Goal: Task Accomplishment & Management: Manage account settings

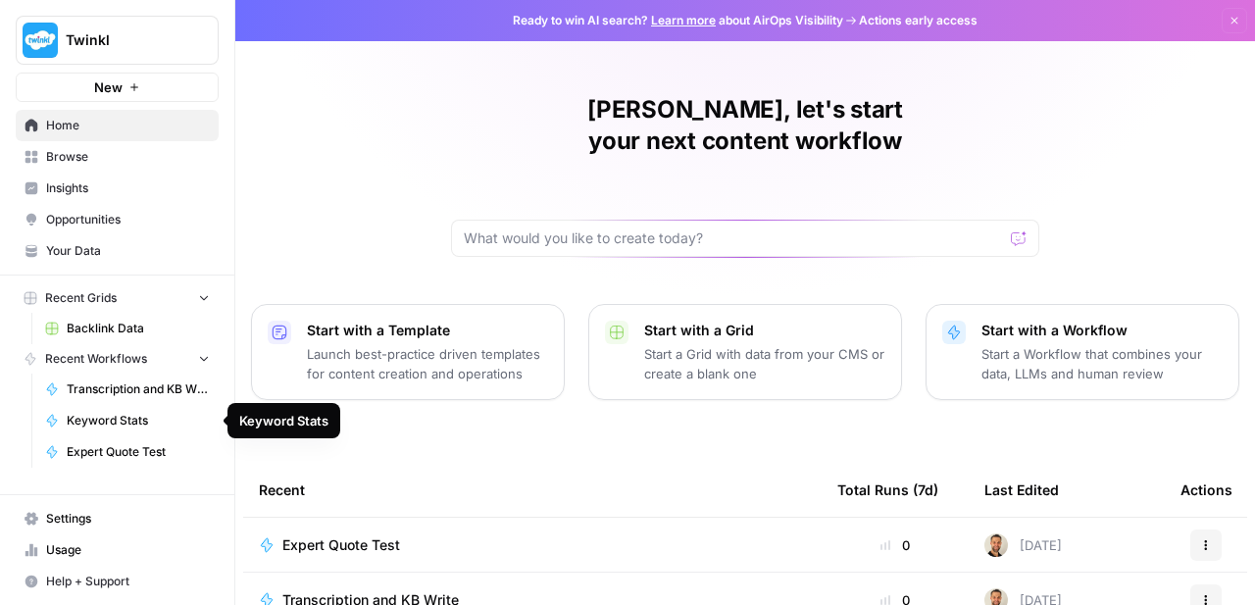
click at [54, 510] on span "Settings" at bounding box center [128, 519] width 164 height 18
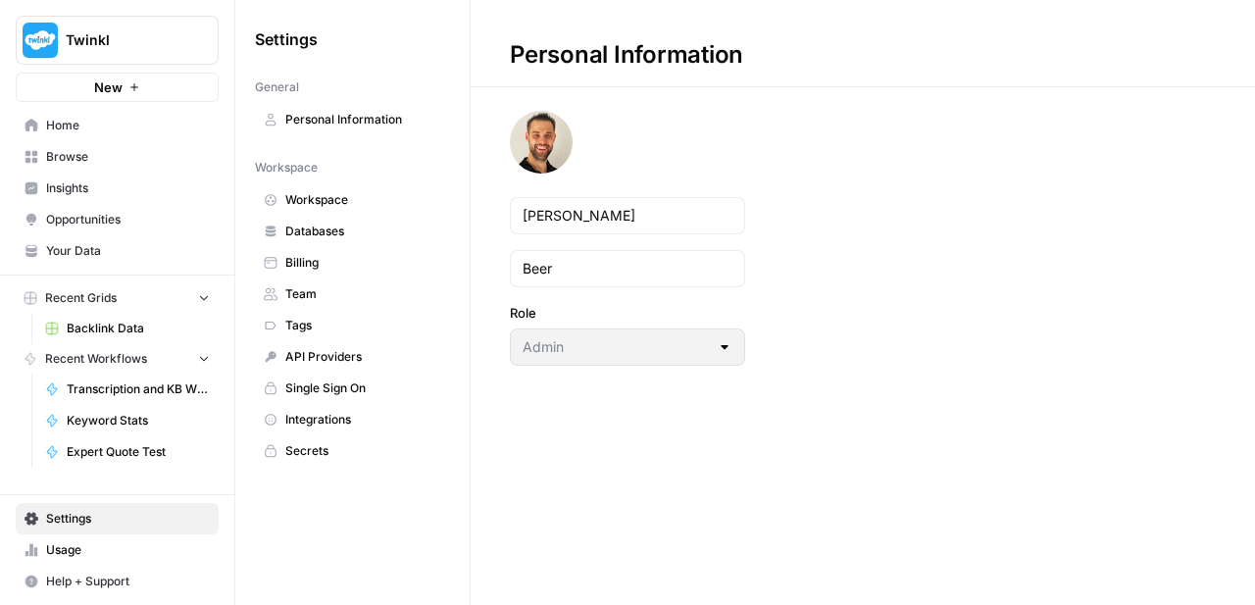
click at [333, 291] on span "Team" at bounding box center [363, 294] width 156 height 18
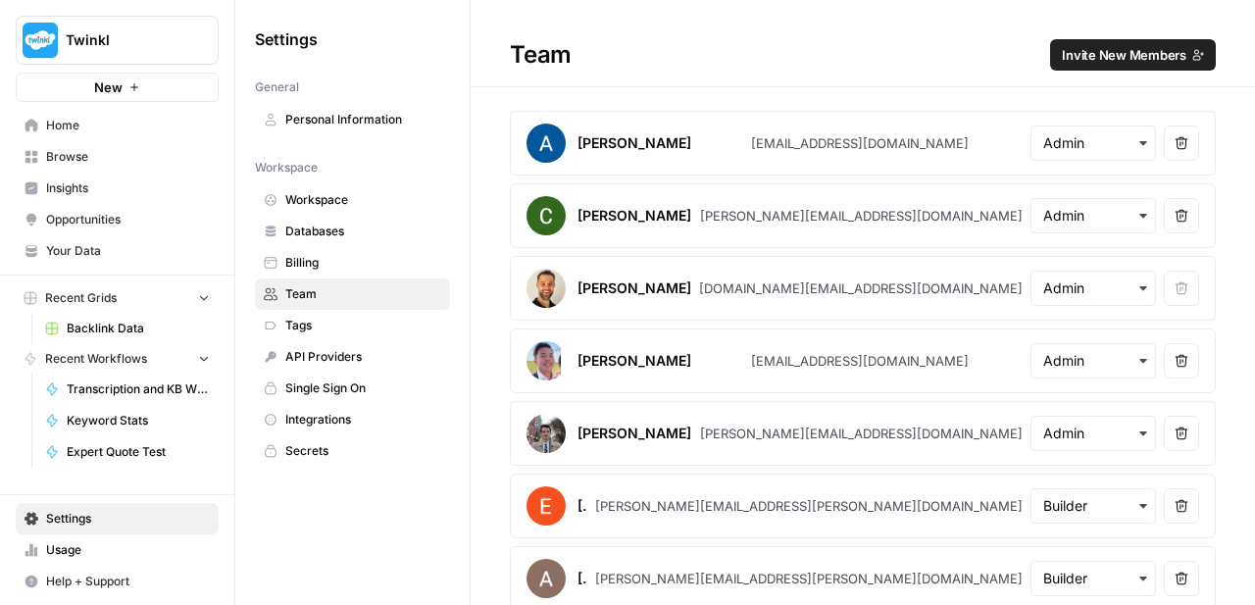
scroll to position [957, 0]
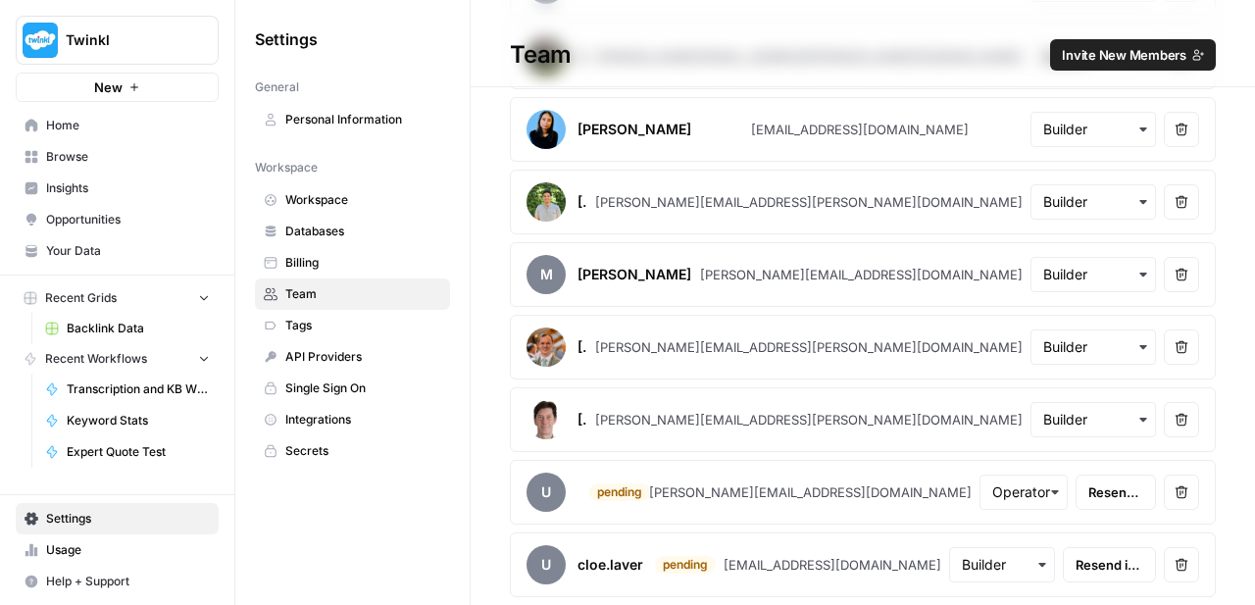
click at [1037, 495] on div "button" at bounding box center [1023, 491] width 88 height 35
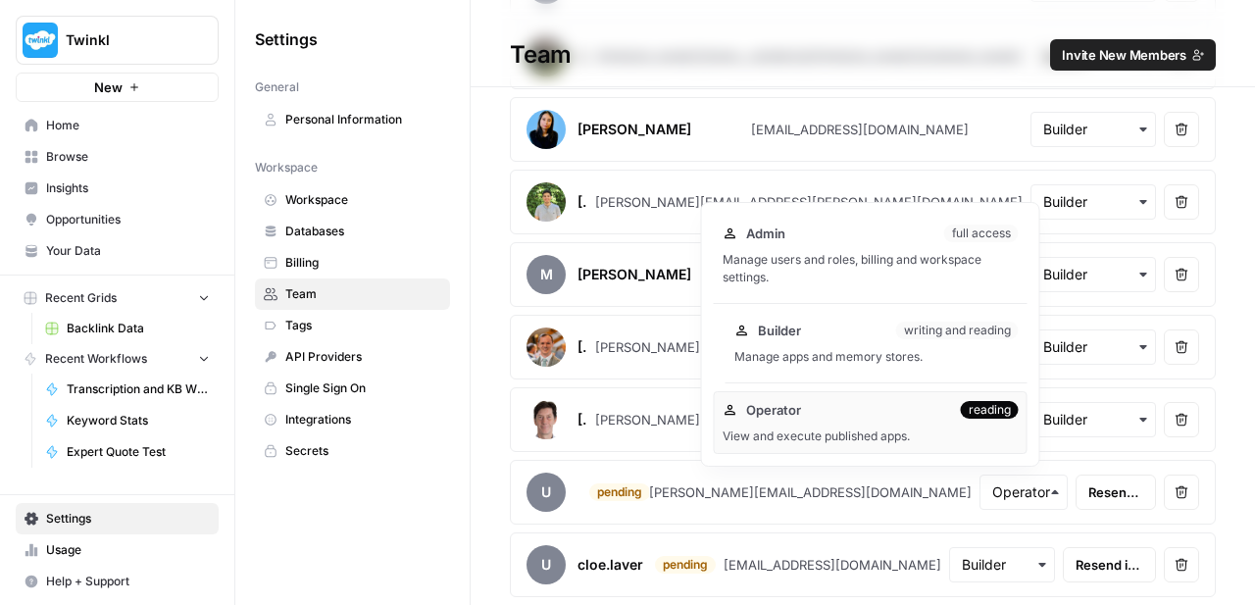
click at [940, 365] on div "Manage apps and memory stores." at bounding box center [876, 357] width 284 height 18
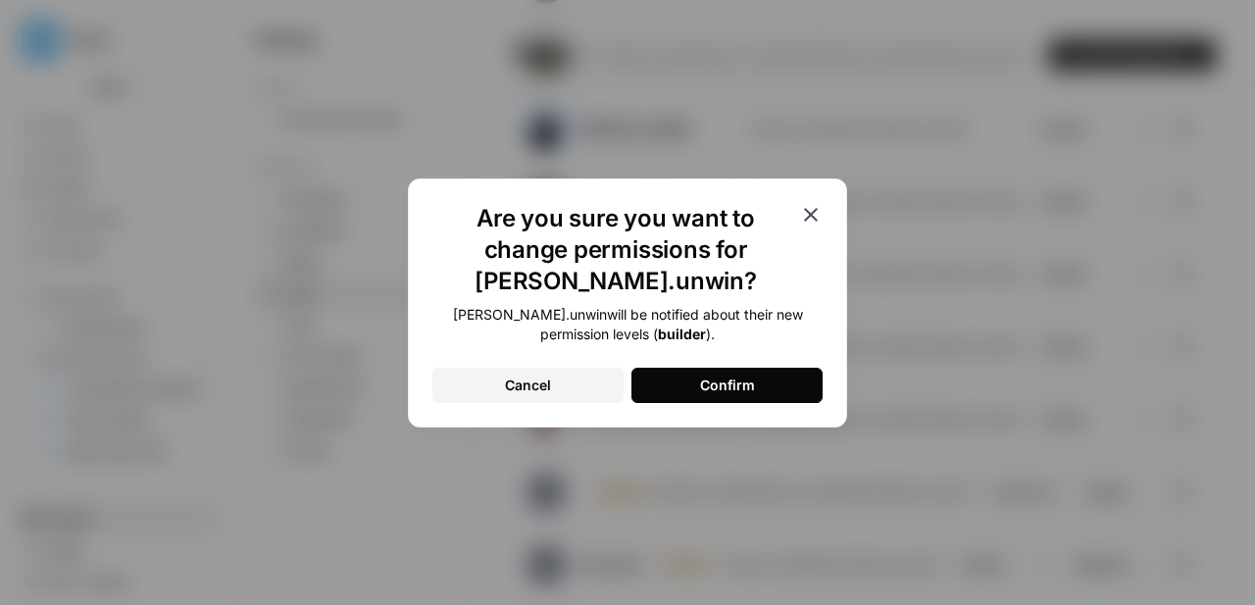
click at [757, 368] on button "Confirm" at bounding box center [726, 385] width 191 height 35
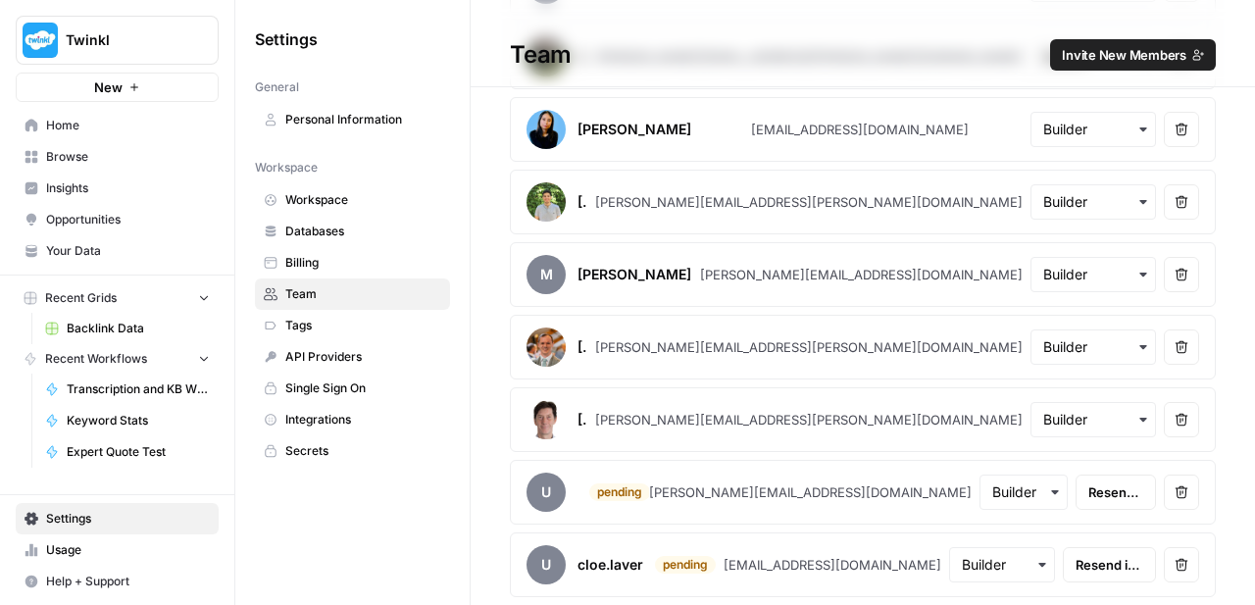
click at [1088, 499] on span "Resend invite" at bounding box center [1115, 492] width 55 height 20
